Goal: Information Seeking & Learning: Check status

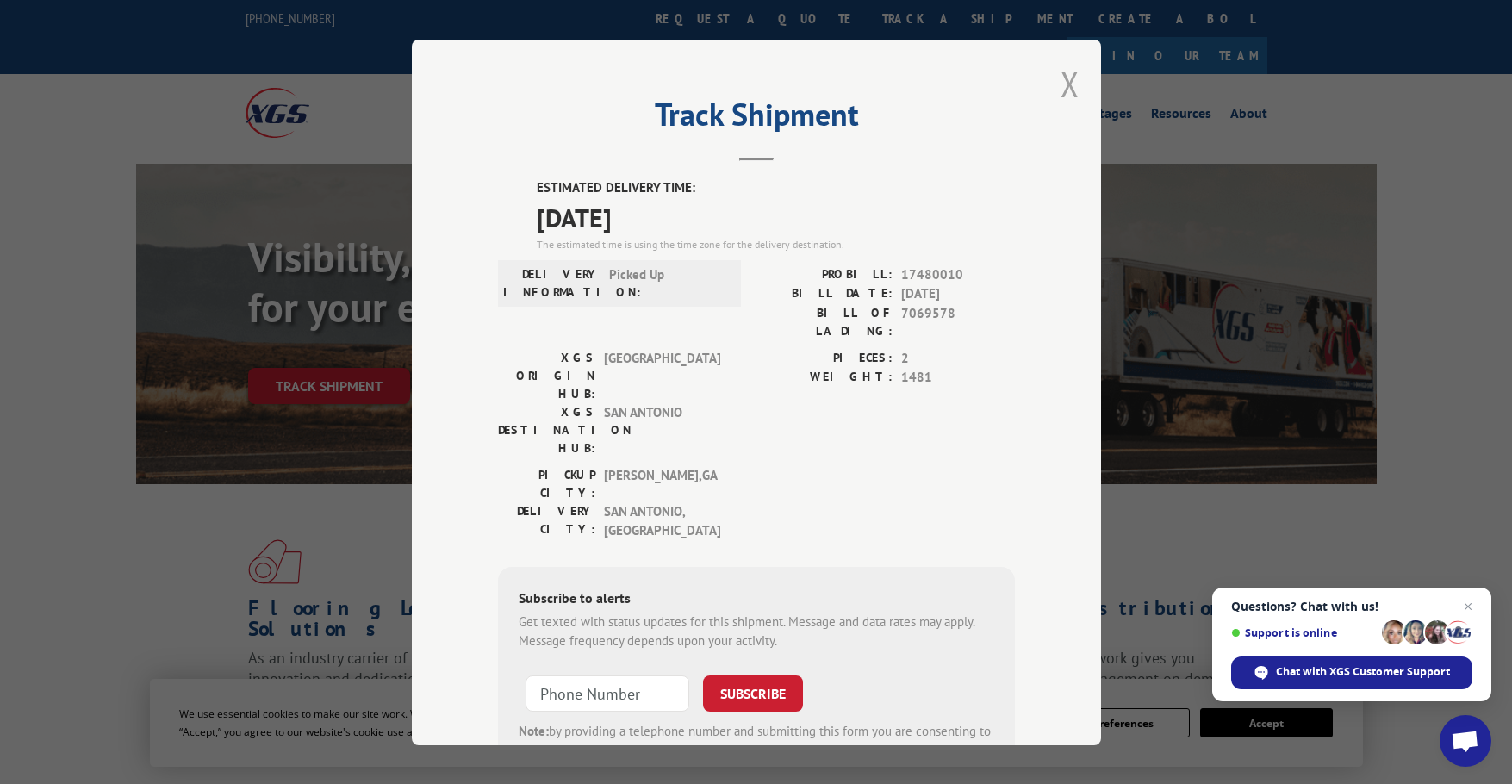
click at [1060, 89] on button "Close modal" at bounding box center [1070, 84] width 19 height 46
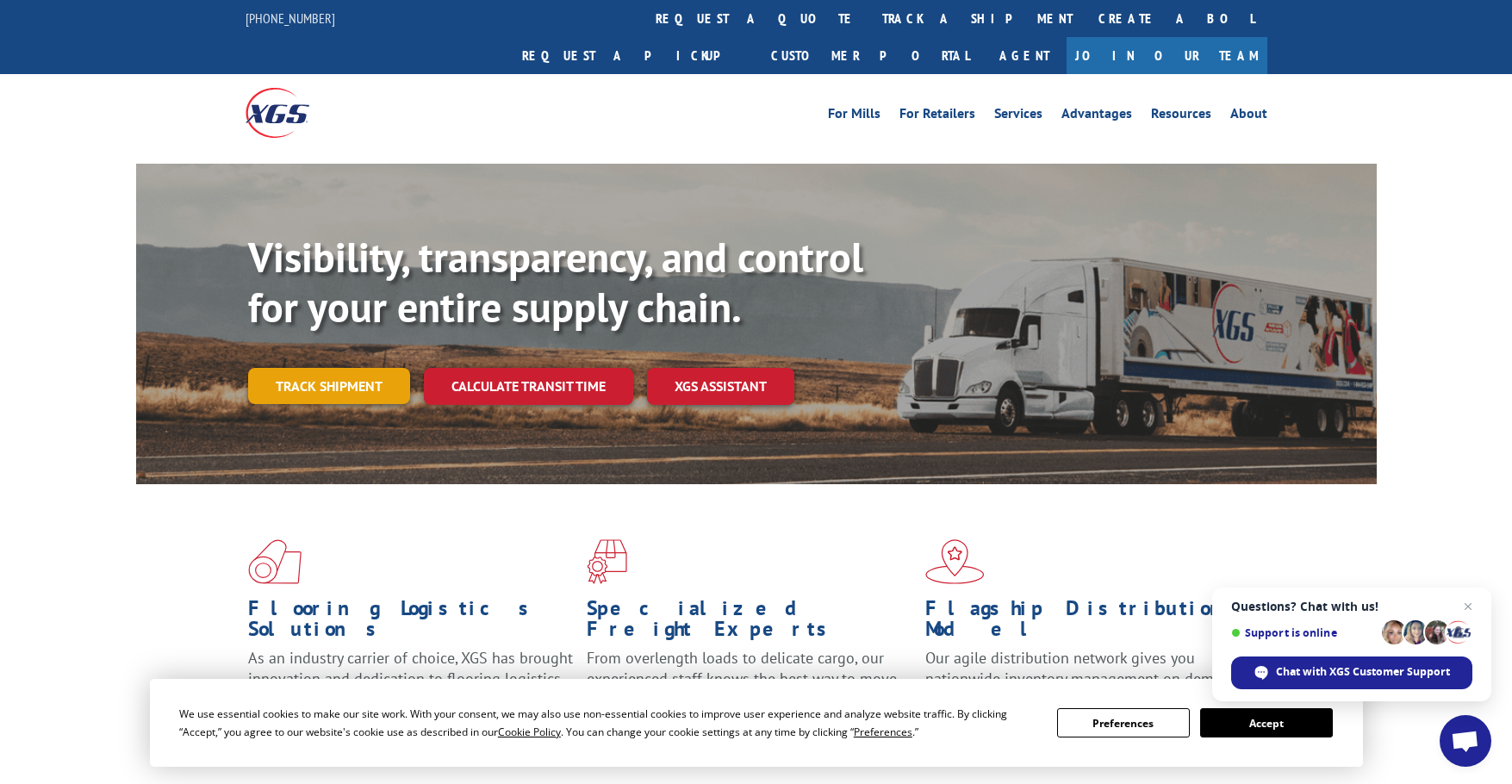
click at [324, 368] on link "Track shipment" at bounding box center [329, 385] width 162 height 36
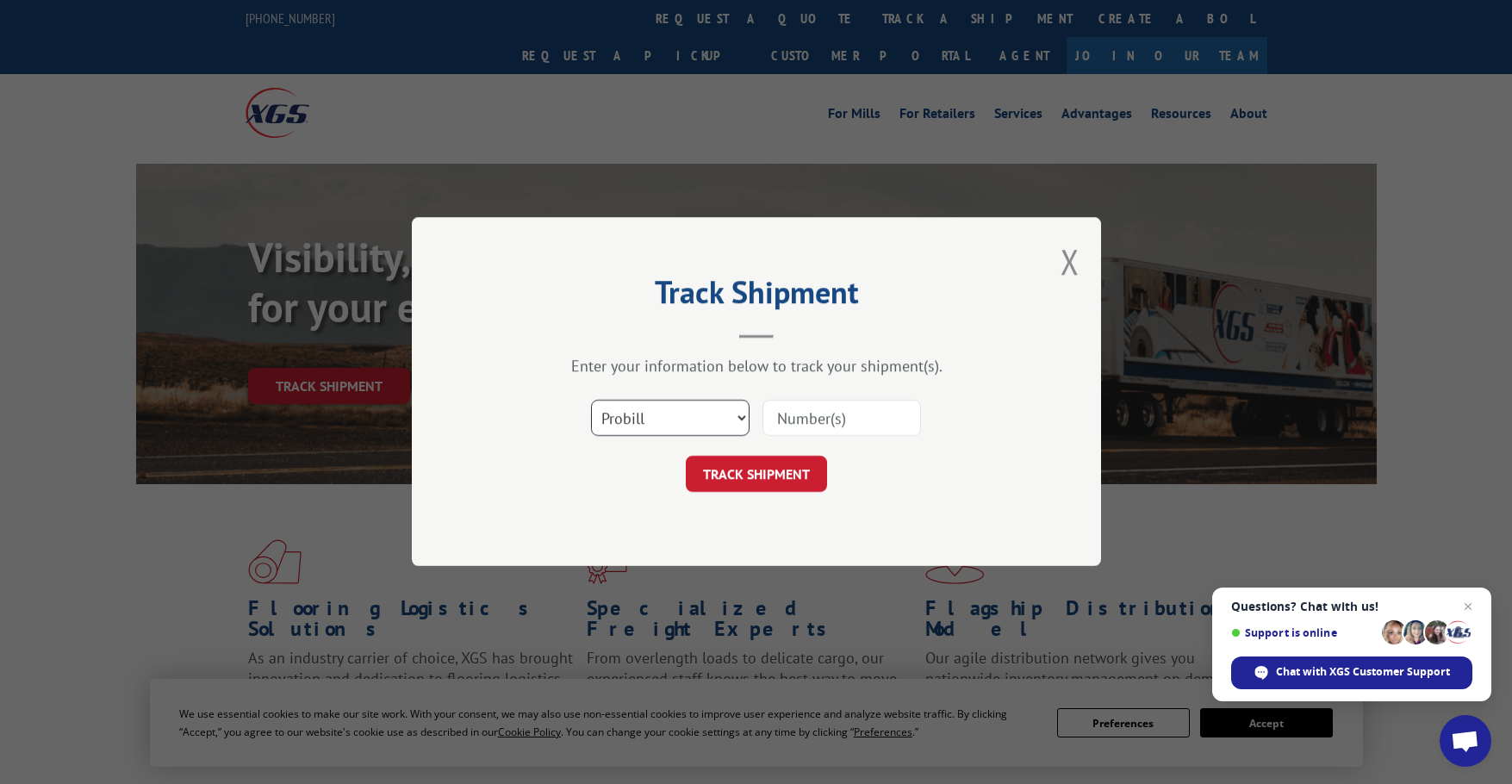
click at [659, 414] on select "Select category... Probill BOL PO" at bounding box center [670, 418] width 159 height 36
select select "po"
click at [591, 400] on select "Select category... Probill BOL PO" at bounding box center [670, 418] width 159 height 36
click at [818, 432] on input at bounding box center [842, 418] width 159 height 36
paste input "297625421"
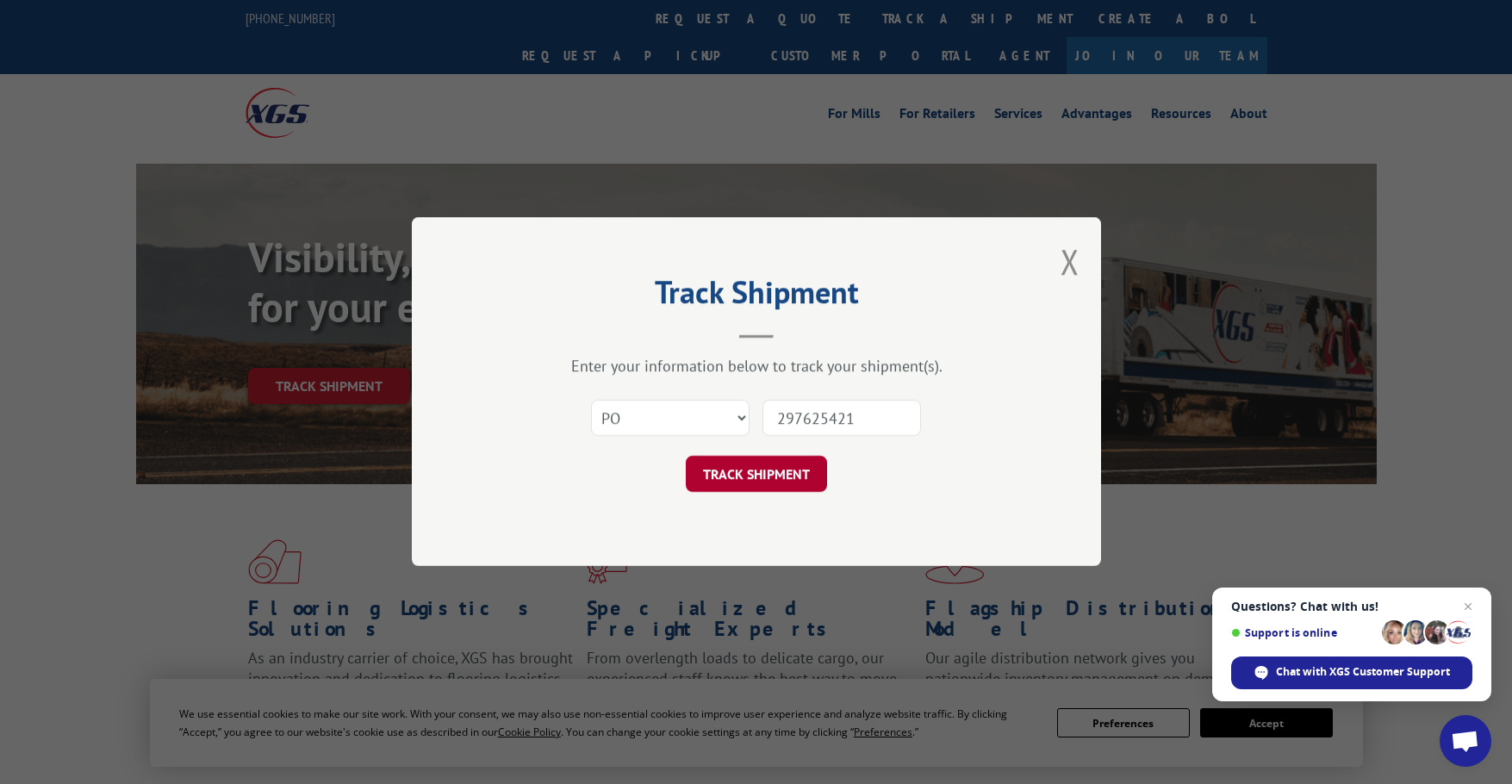
type input "297625421"
click at [739, 472] on button "TRACK SHIPMENT" at bounding box center [756, 474] width 141 height 36
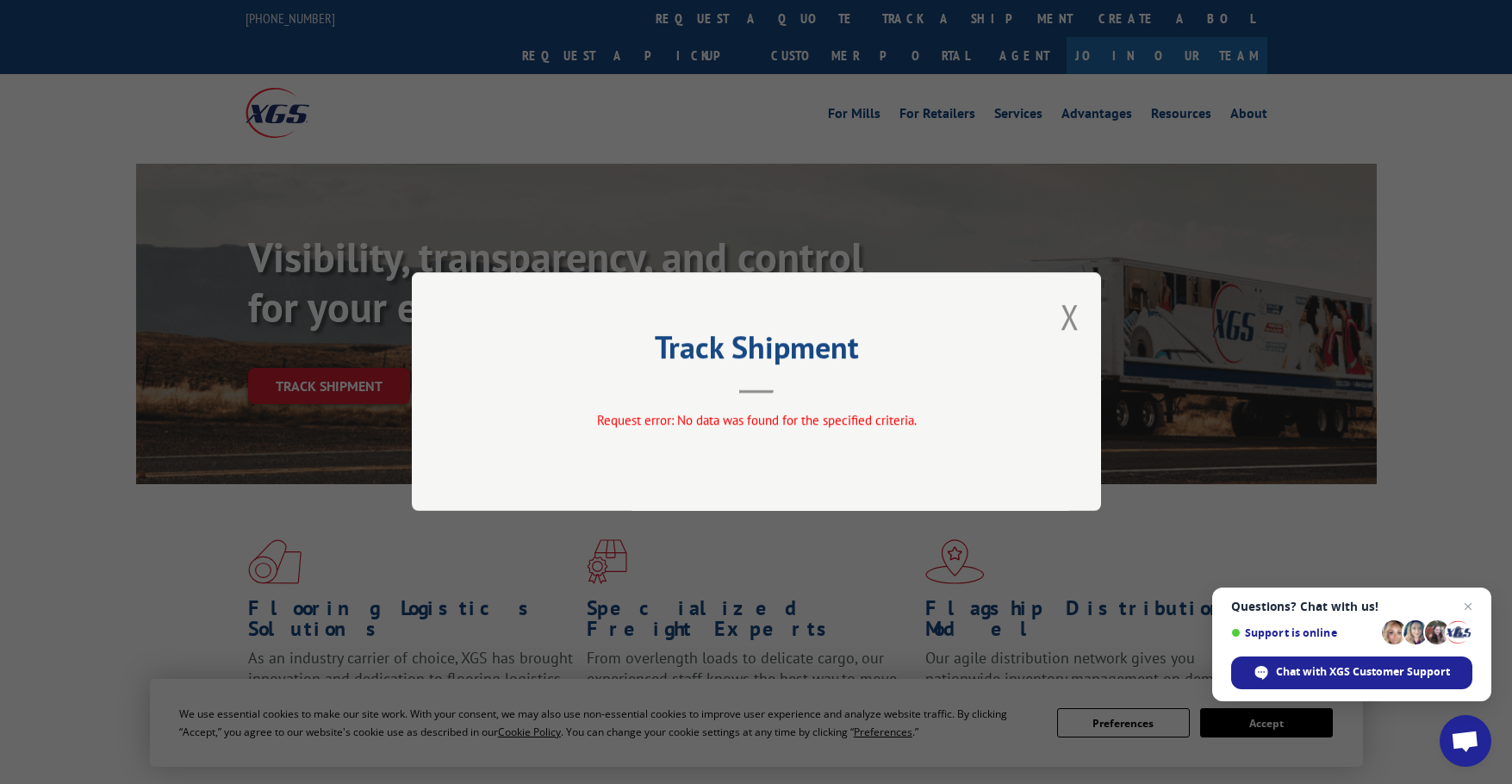
click at [1057, 316] on div "Track Shipment Request error: No data was found for the specified criteria." at bounding box center [756, 391] width 690 height 239
click at [1063, 321] on button "Close modal" at bounding box center [1070, 316] width 19 height 46
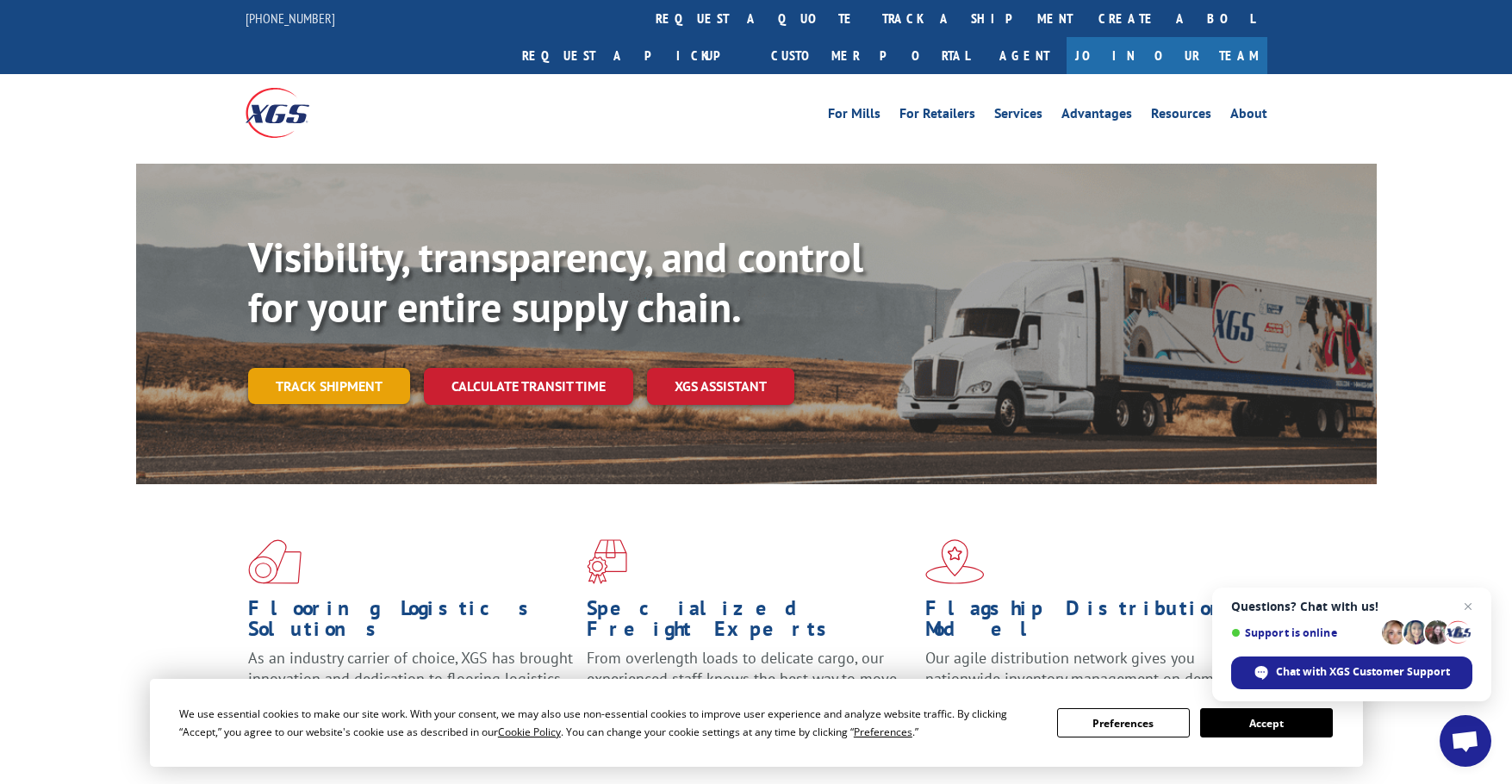
click at [357, 368] on link "Track shipment" at bounding box center [329, 385] width 162 height 36
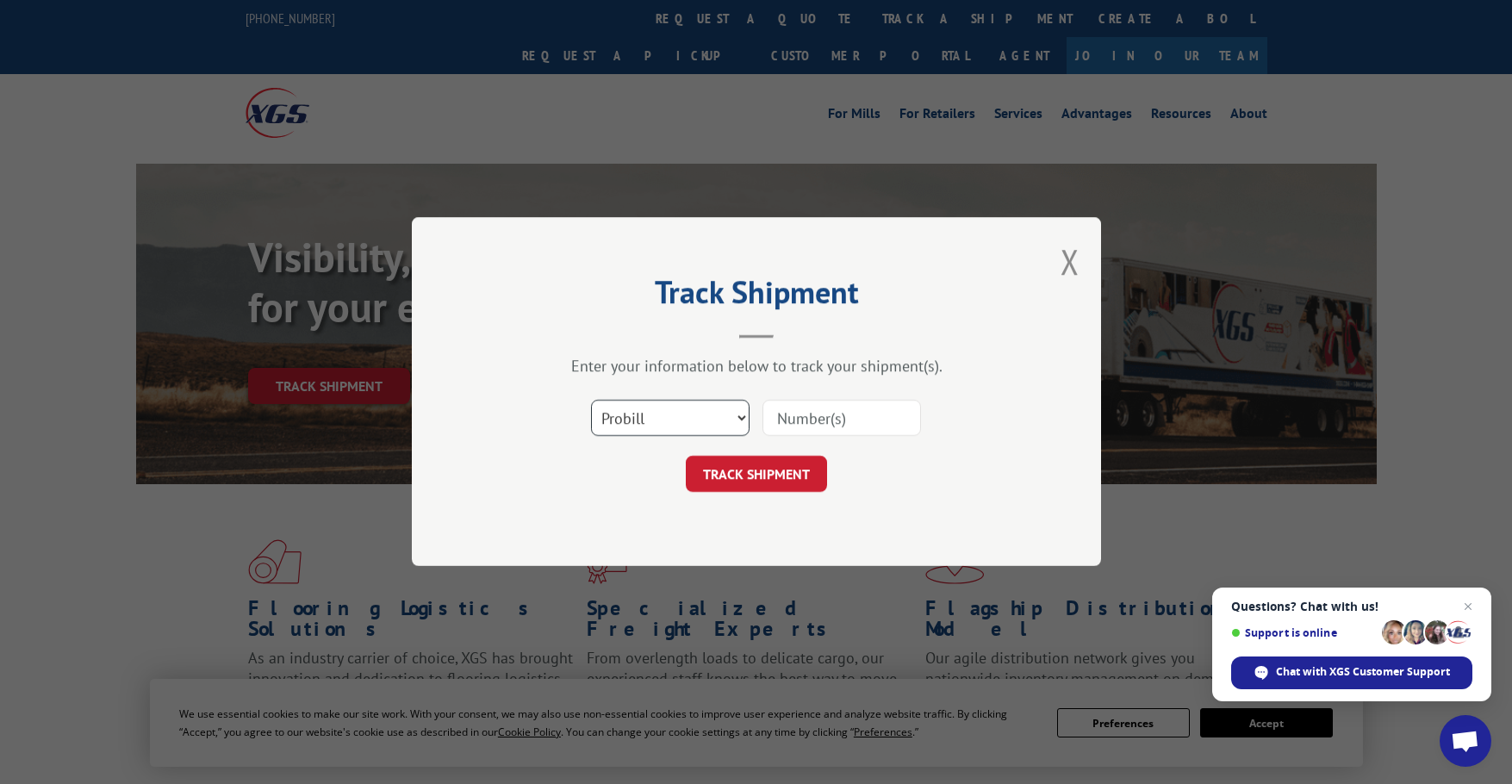
click at [702, 420] on select "Select category... Probill BOL PO" at bounding box center [670, 418] width 159 height 36
select select "po"
click at [591, 400] on select "Select category... Probill BOL PO" at bounding box center [670, 418] width 159 height 36
click at [830, 424] on input at bounding box center [842, 418] width 159 height 36
paste input "297625421"
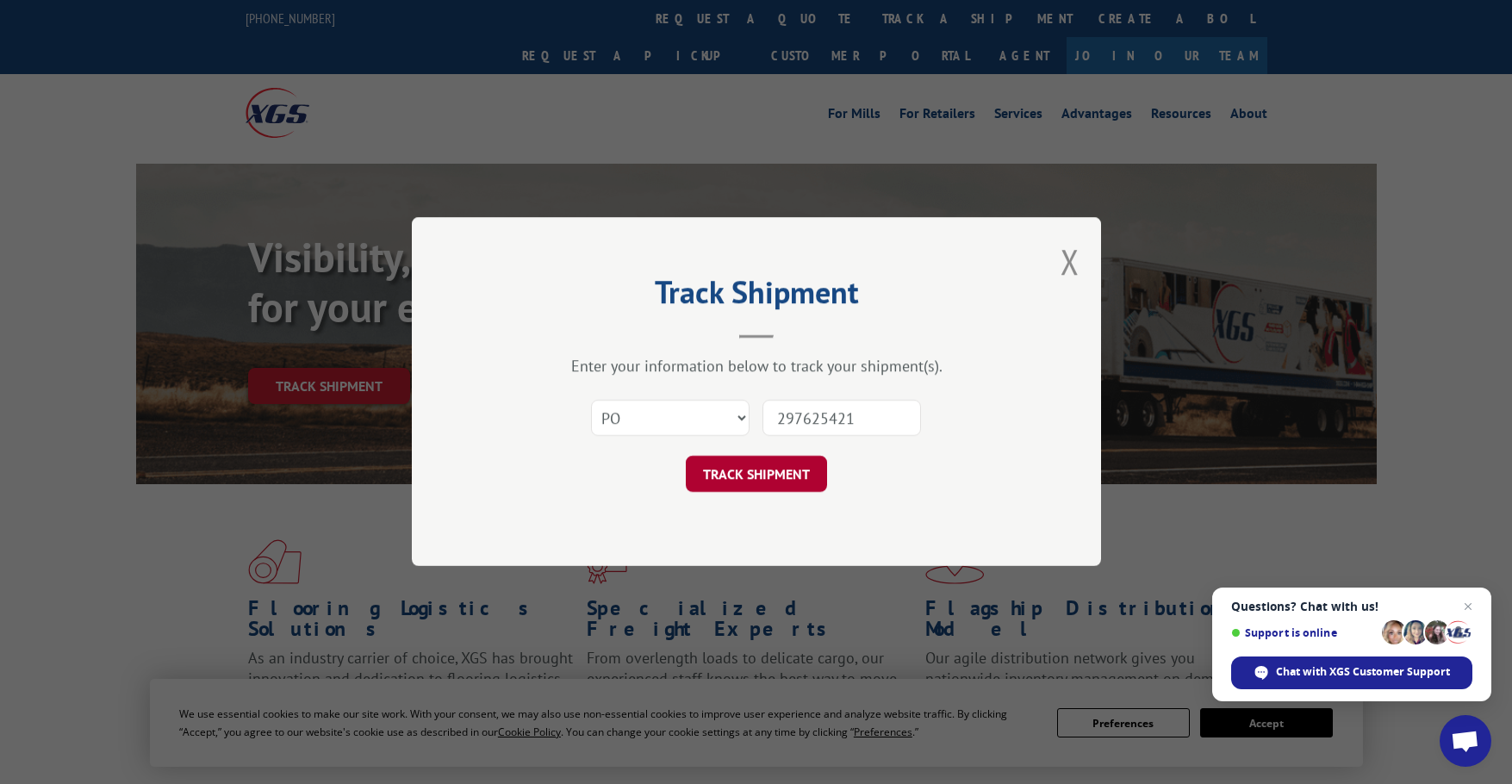
type input "297625421"
click at [758, 467] on button "TRACK SHIPMENT" at bounding box center [756, 474] width 141 height 36
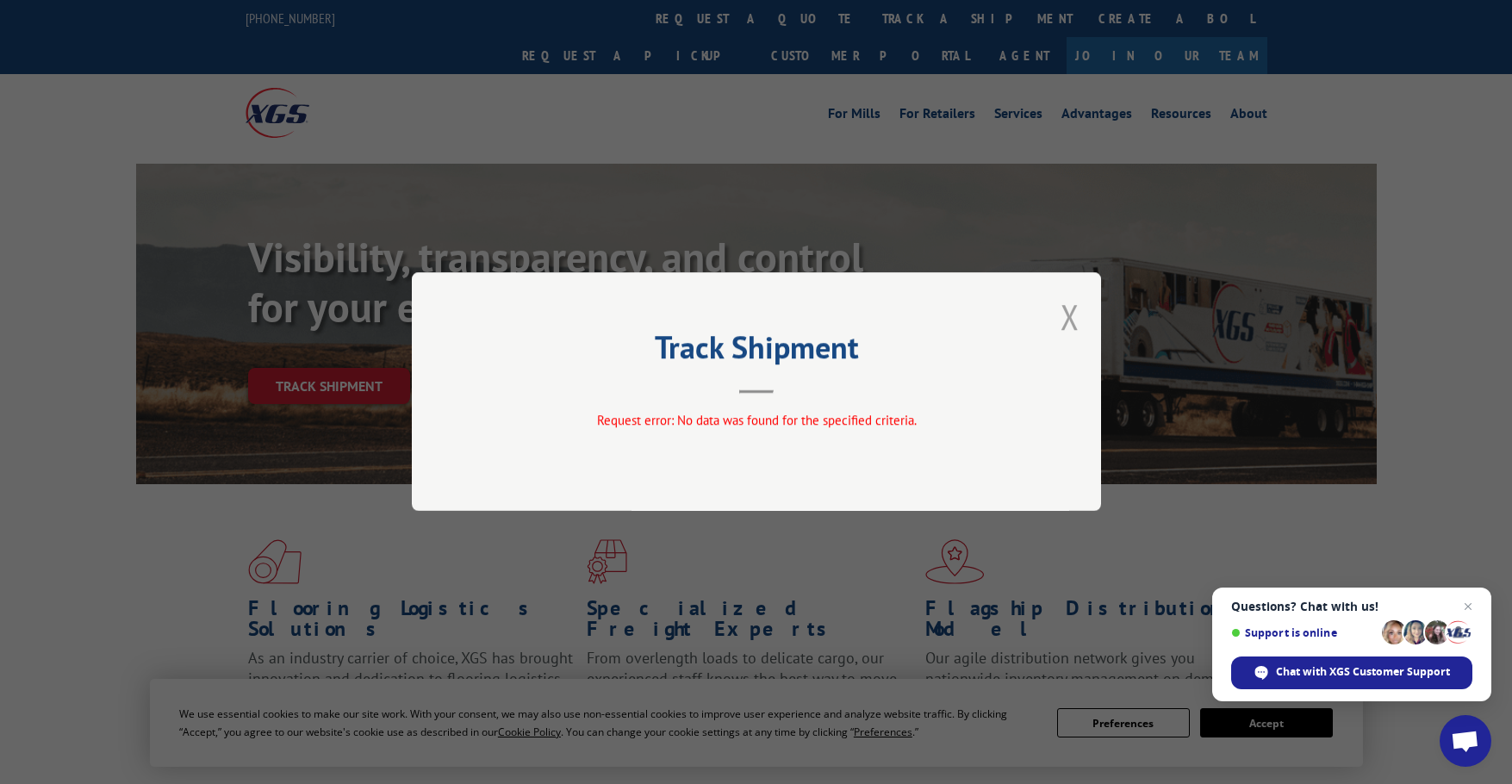
click at [1077, 311] on button "Close modal" at bounding box center [1070, 316] width 19 height 46
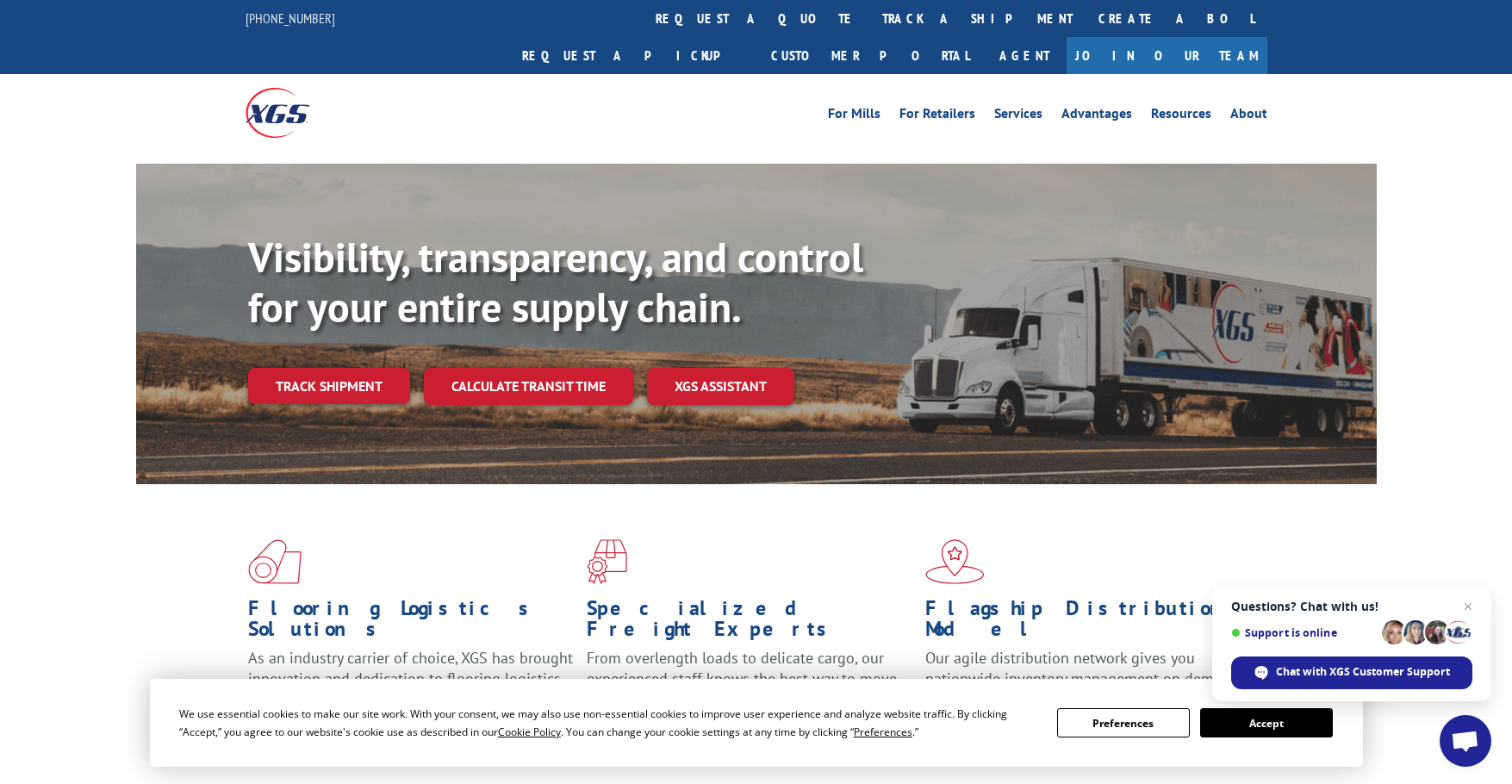
click at [306, 329] on div "Visibility, transparency, and control for your entire supply chain. Track shipm…" at bounding box center [812, 352] width 1129 height 241
click at [308, 368] on link "Track shipment" at bounding box center [329, 385] width 162 height 36
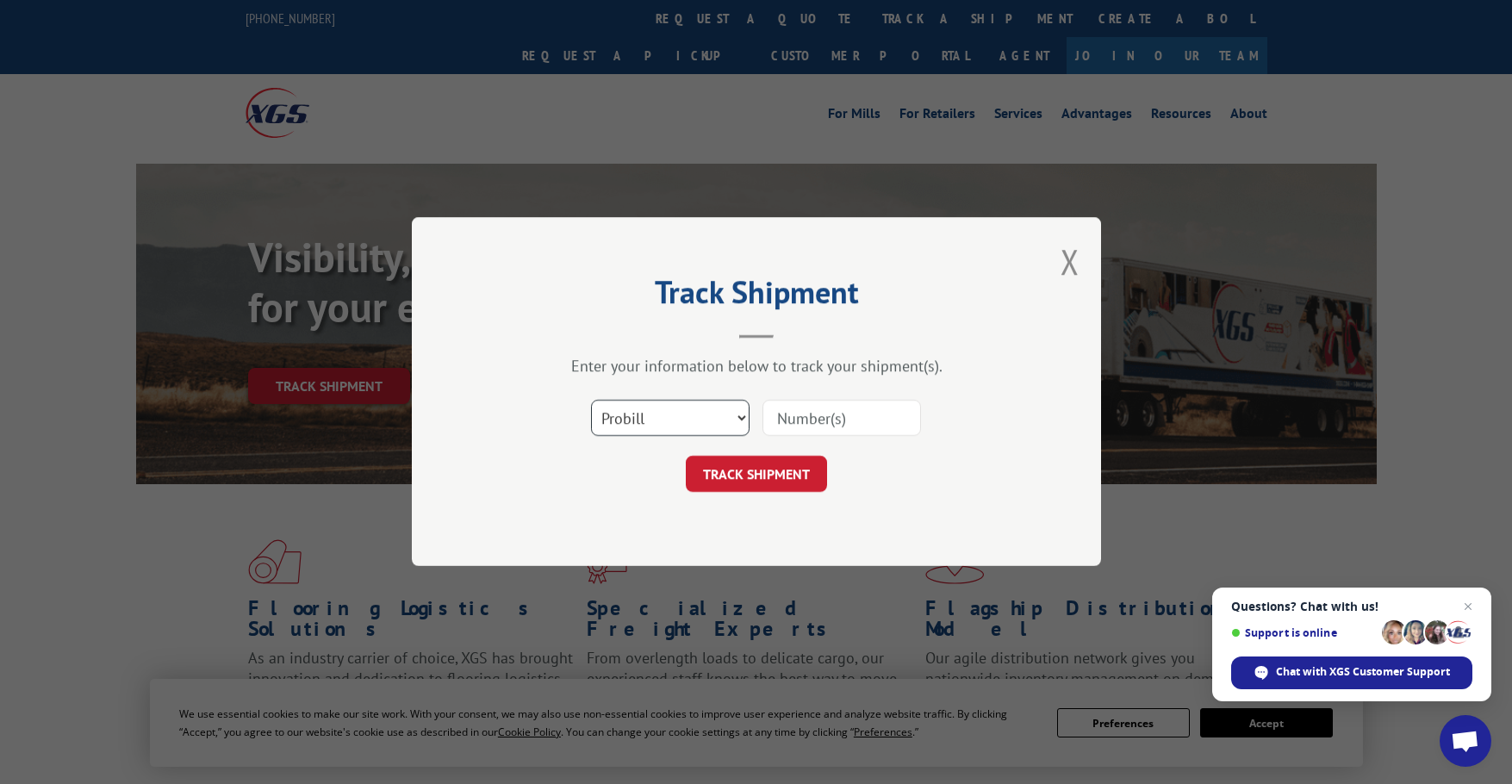
click at [710, 418] on select "Select category... Probill BOL PO" at bounding box center [670, 418] width 159 height 36
select select "po"
click at [591, 400] on select "Select category... Probill BOL PO" at bounding box center [670, 418] width 159 height 36
drag, startPoint x: 817, startPoint y: 430, endPoint x: 792, endPoint y: 459, distance: 38.3
click at [818, 429] on input at bounding box center [842, 418] width 159 height 36
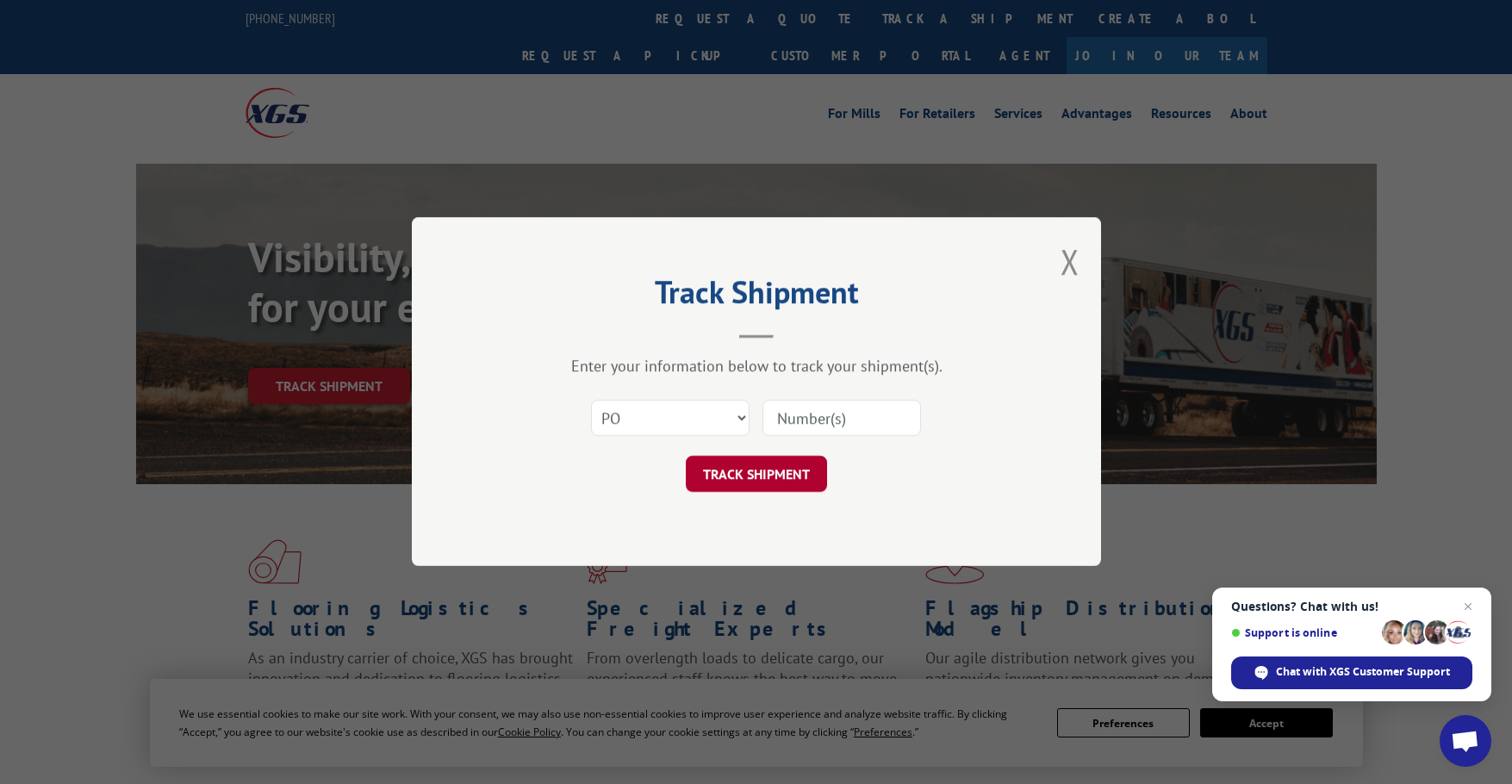
paste input "297521166"
type input "297521166"
click at [756, 478] on button "TRACK SHIPMENT" at bounding box center [756, 474] width 141 height 36
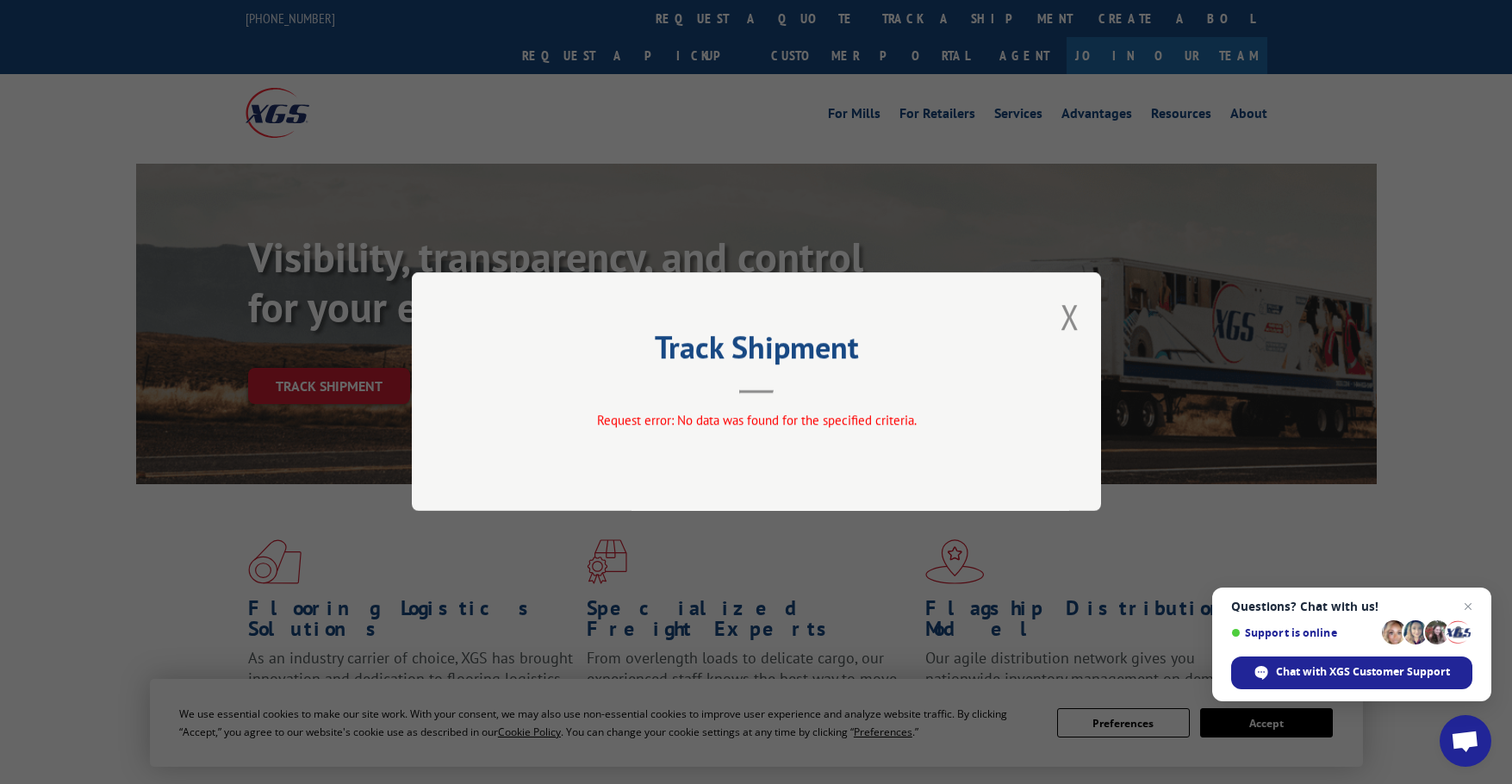
drag, startPoint x: 1074, startPoint y: 318, endPoint x: 1051, endPoint y: 319, distance: 23.0
click at [1074, 318] on button "Close modal" at bounding box center [1070, 316] width 19 height 46
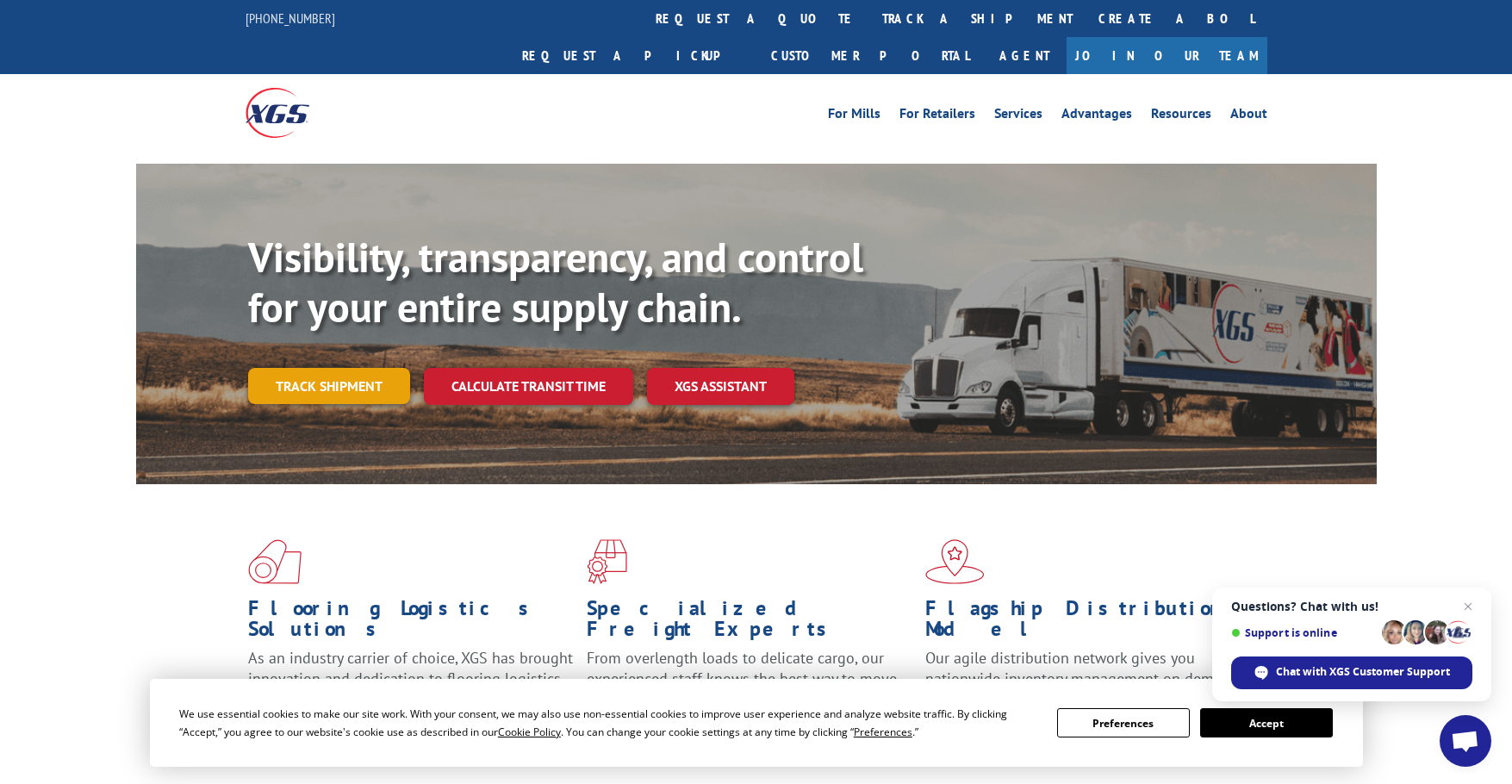
click at [367, 368] on link "Track shipment" at bounding box center [329, 385] width 162 height 36
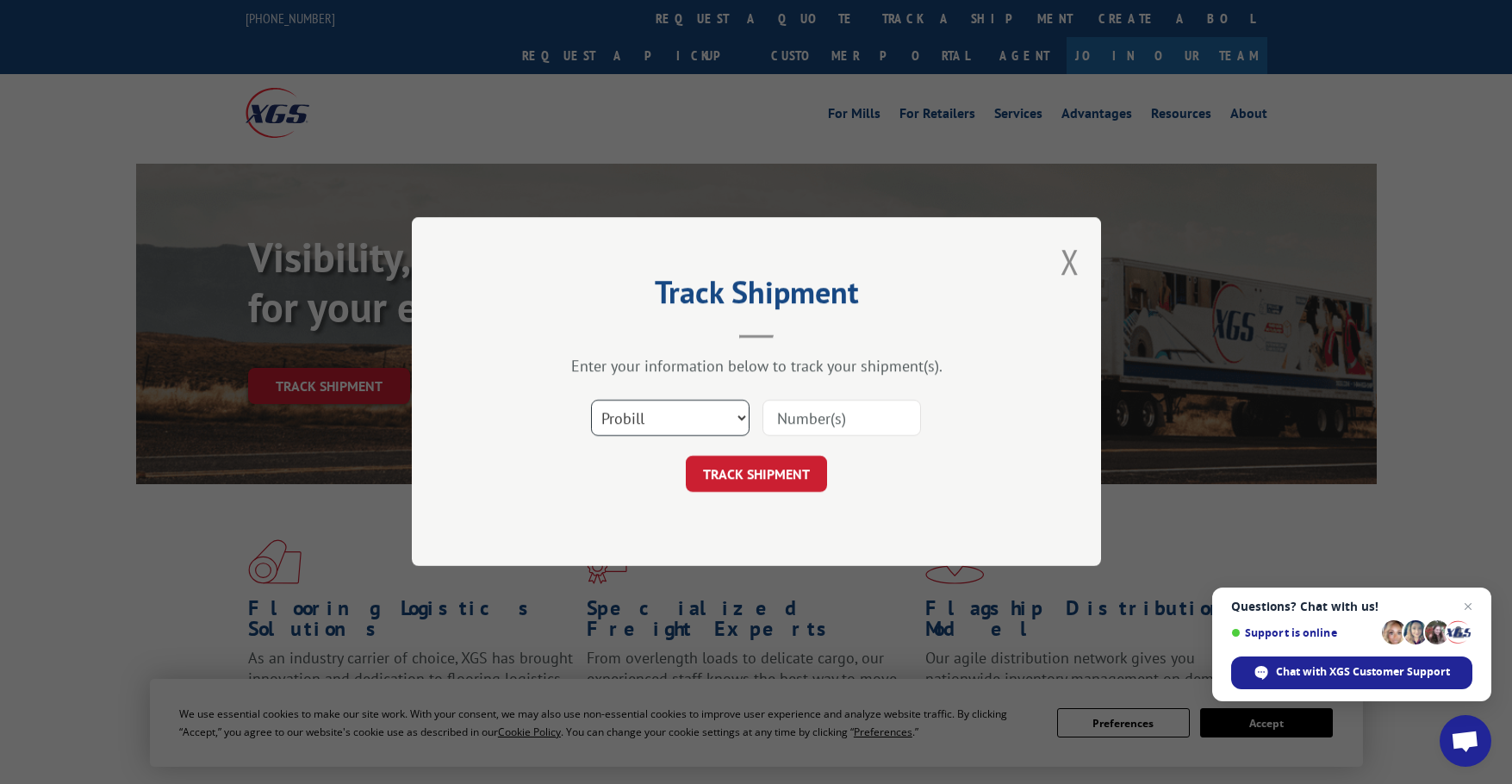
click at [730, 425] on select "Select category... Probill BOL PO" at bounding box center [670, 418] width 159 height 36
select select "po"
click at [591, 400] on select "Select category... Probill BOL PO" at bounding box center [670, 418] width 159 height 36
drag, startPoint x: 823, startPoint y: 419, endPoint x: 786, endPoint y: 451, distance: 48.9
click at [822, 419] on input at bounding box center [842, 418] width 159 height 36
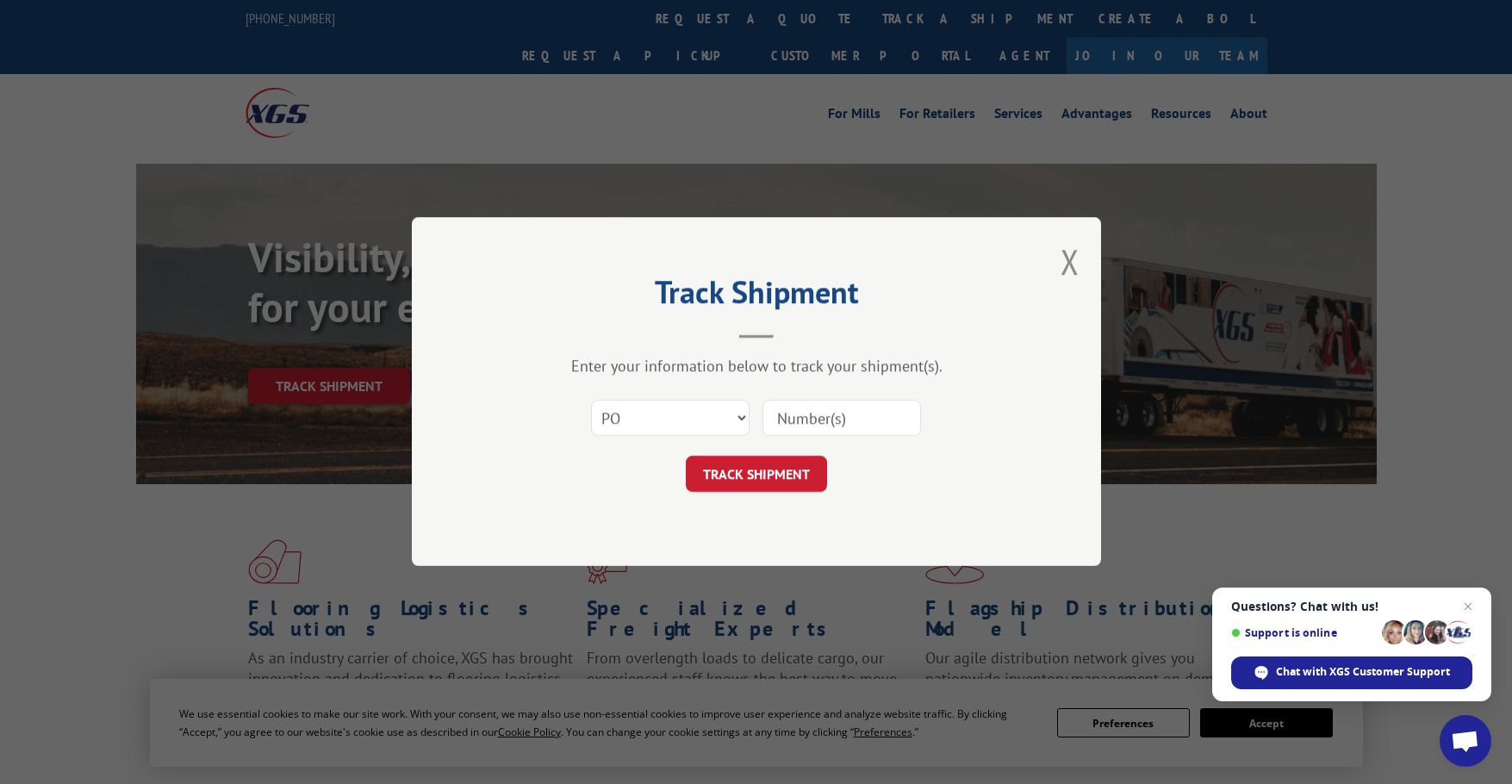
paste input "297605200"
click at [748, 475] on button "TRACK SHIPMENT" at bounding box center [756, 474] width 141 height 36
click at [875, 420] on input "297605200" at bounding box center [842, 418] width 159 height 36
type input "297605200"
click at [762, 487] on button "TRACK SHIPMENT" at bounding box center [756, 474] width 141 height 36
